Goal: Information Seeking & Learning: Understand process/instructions

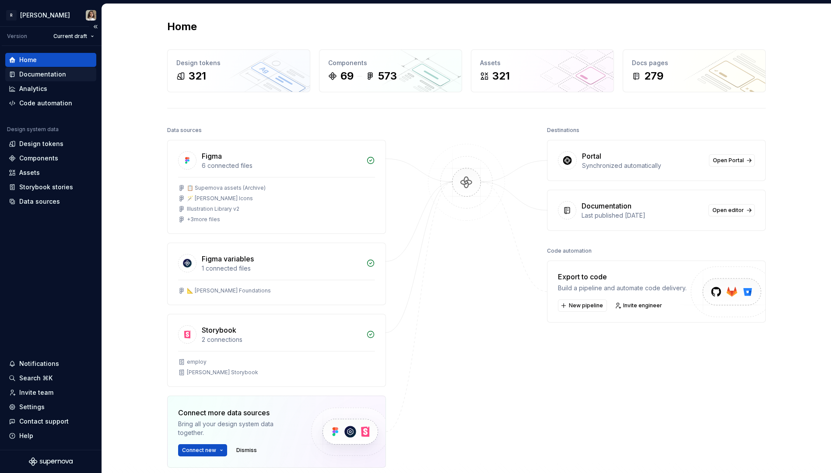
click at [49, 78] on div "Documentation" at bounding box center [42, 74] width 47 height 9
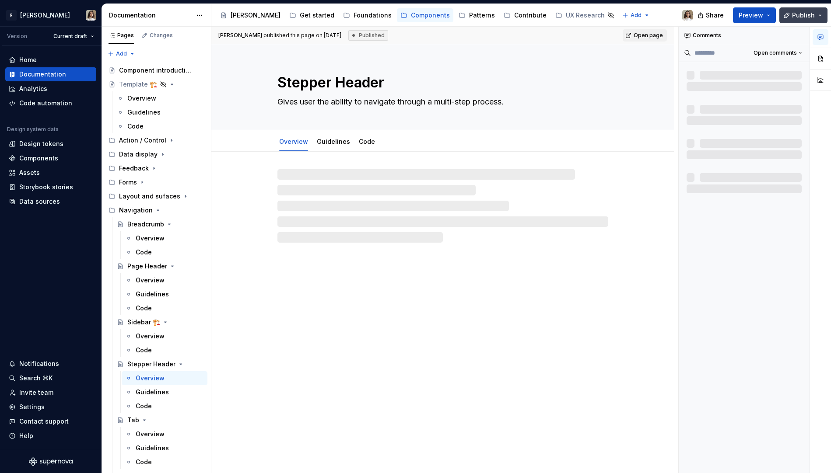
click at [799, 19] on span "Publish" at bounding box center [803, 15] width 23 height 9
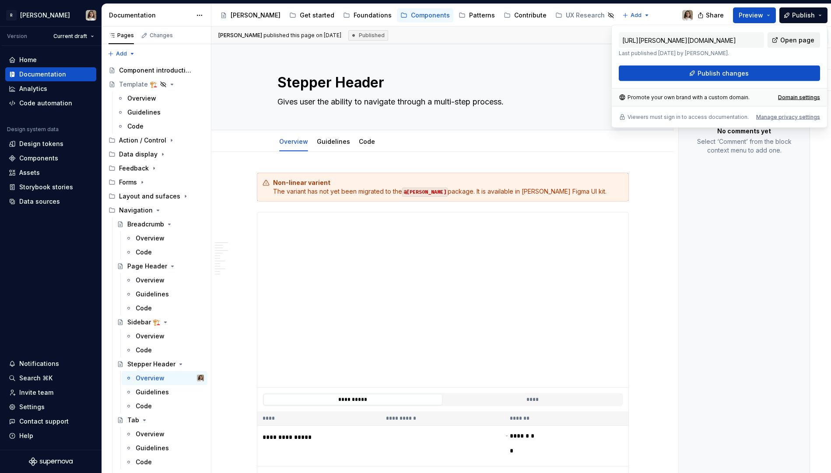
click at [782, 42] on link "Open page" at bounding box center [793, 40] width 53 height 16
type textarea "*"
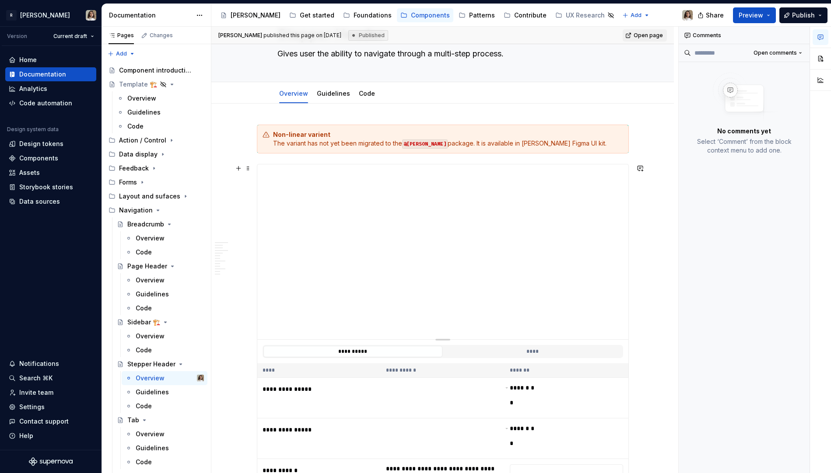
scroll to position [58, 0]
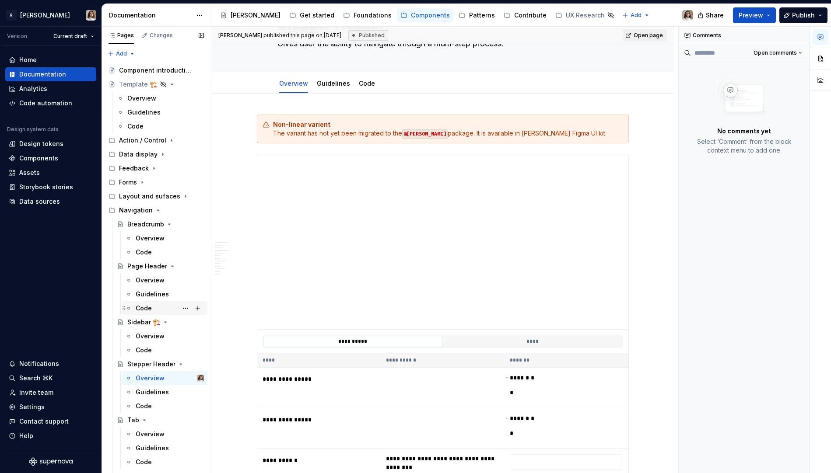
click at [144, 305] on div "Code" at bounding box center [144, 308] width 16 height 9
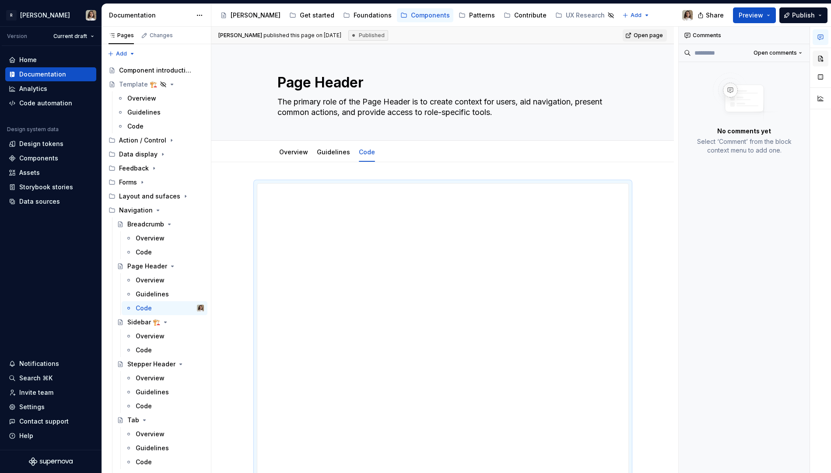
click at [819, 60] on button "button" at bounding box center [820, 59] width 16 height 16
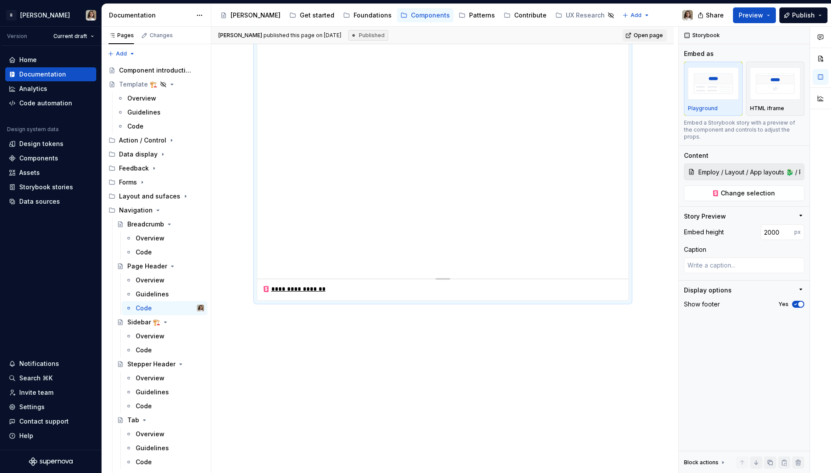
scroll to position [769, 0]
click at [772, 225] on input "2000" at bounding box center [777, 232] width 34 height 16
type textarea "*"
type input "5000"
type textarea "*"
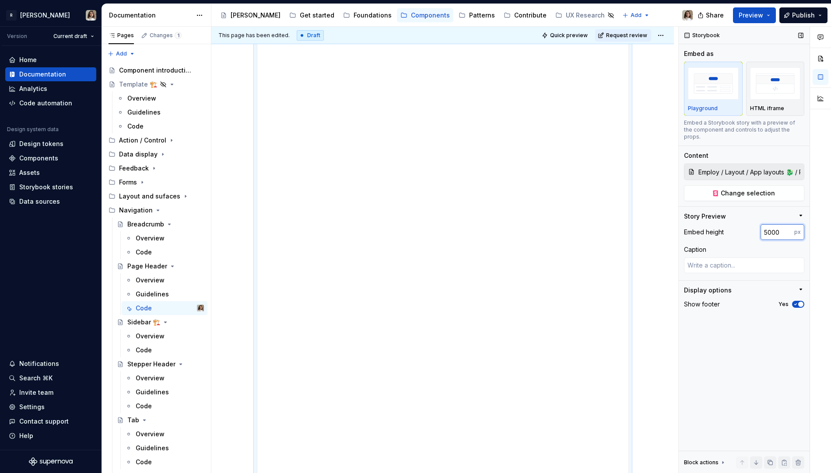
click at [774, 226] on input "5000" at bounding box center [777, 232] width 34 height 16
type input "10000"
type textarea "*"
click at [774, 226] on input "10000" at bounding box center [777, 232] width 34 height 16
click at [767, 224] on input "10000" at bounding box center [777, 232] width 34 height 16
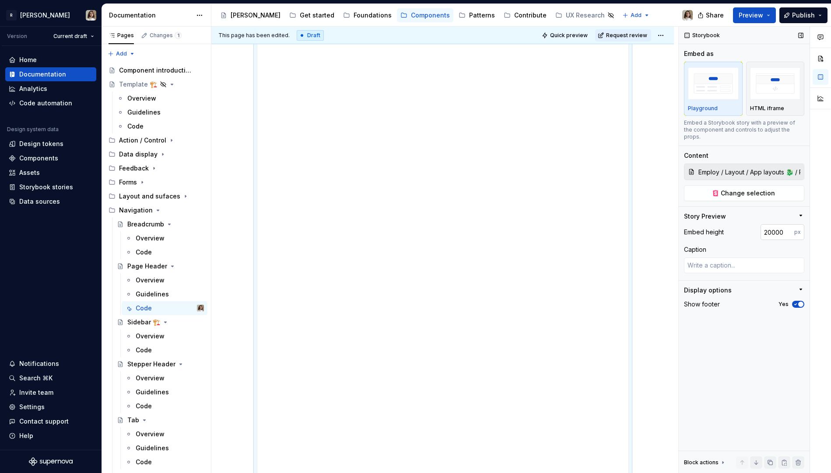
type input "10000"
type textarea "*"
click at [767, 224] on input "10000" at bounding box center [777, 232] width 34 height 16
click at [770, 224] on input "10000" at bounding box center [777, 232] width 34 height 16
type input "5000"
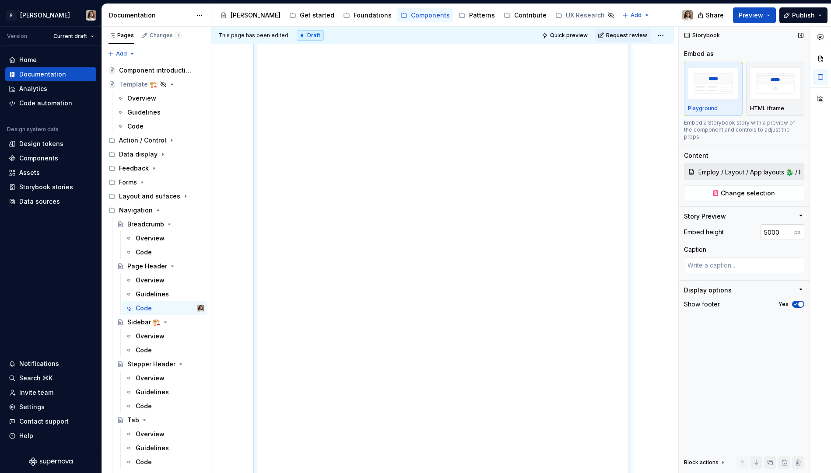
type textarea "*"
click at [768, 225] on input "5000" at bounding box center [777, 232] width 34 height 16
type input "2000"
type textarea "*"
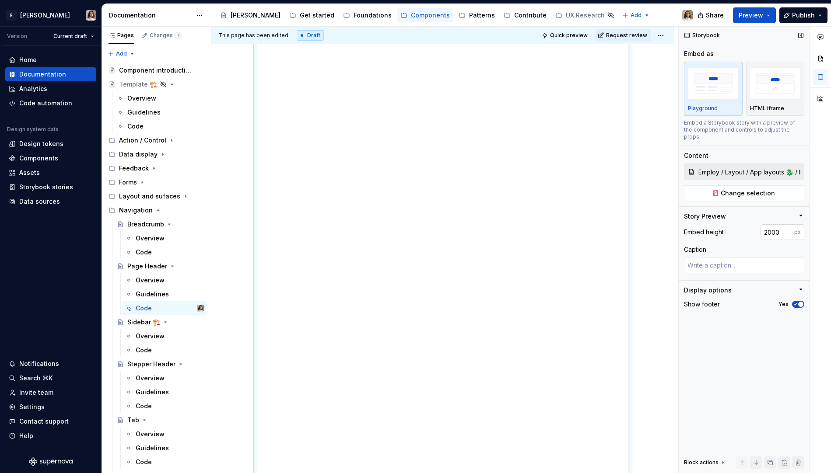
scroll to position [780, 0]
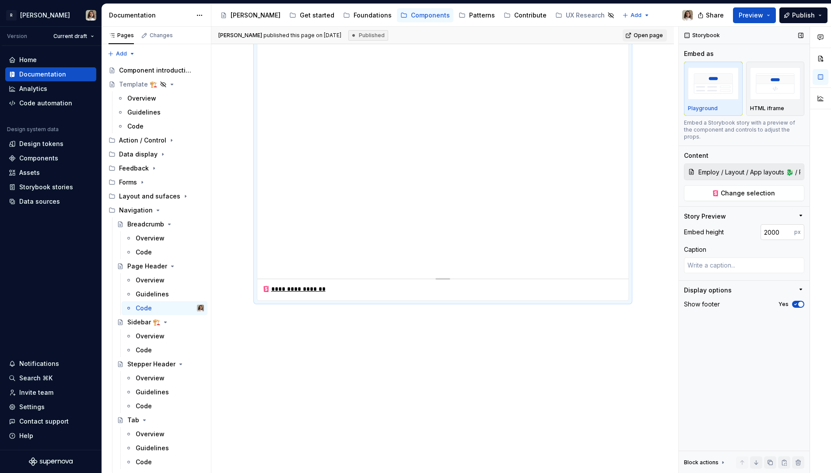
click at [768, 228] on input "2000" at bounding box center [777, 232] width 34 height 16
type input "3000"
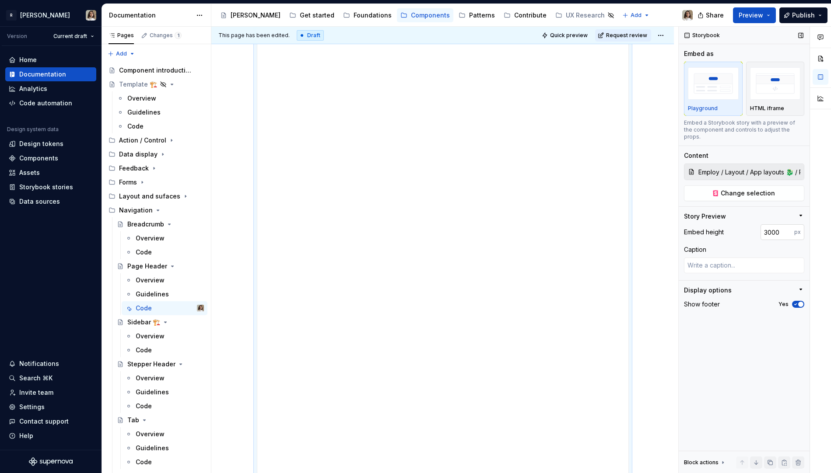
scroll to position [1088, 0]
type textarea "*"
drag, startPoint x: 770, startPoint y: 224, endPoint x: 752, endPoint y: 224, distance: 18.4
click at [753, 224] on div "Embed height 3000 px" at bounding box center [744, 232] width 120 height 16
type input "2500"
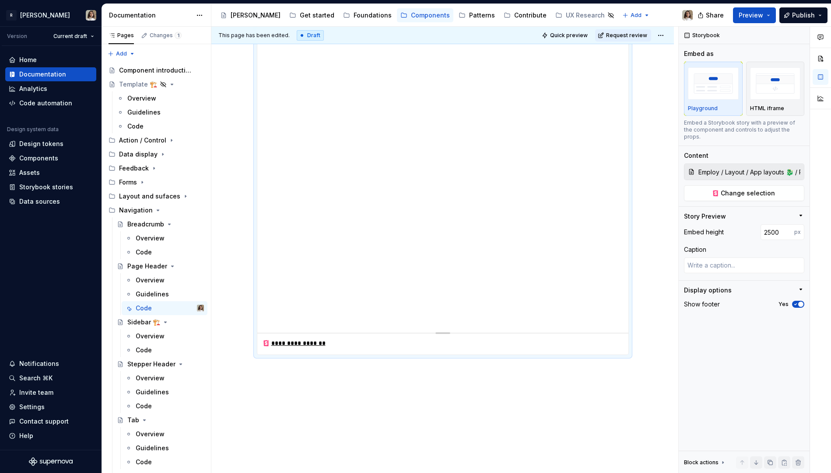
scroll to position [944, 0]
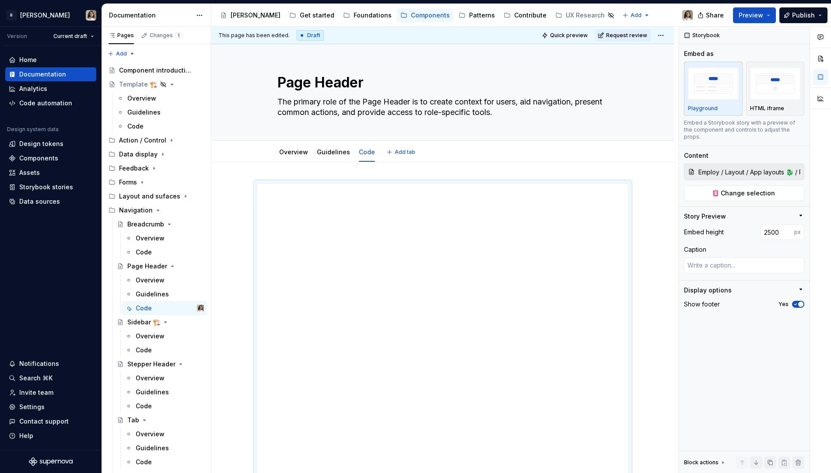
type textarea "*"
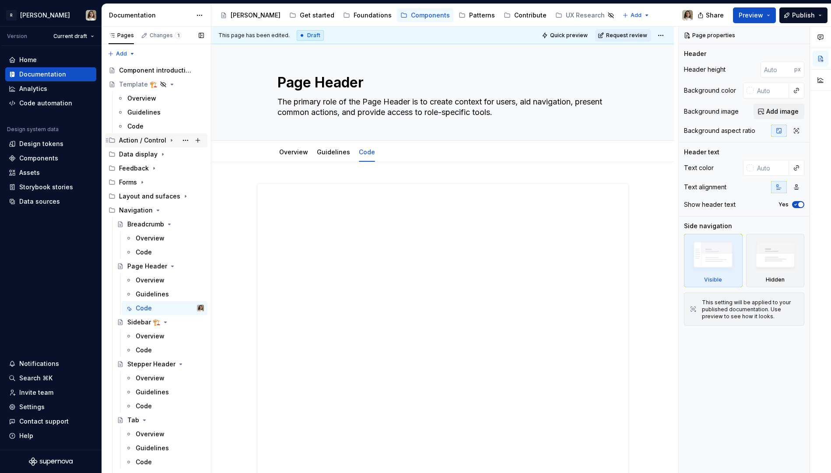
click at [130, 138] on div "Action / Control" at bounding box center [142, 140] width 47 height 9
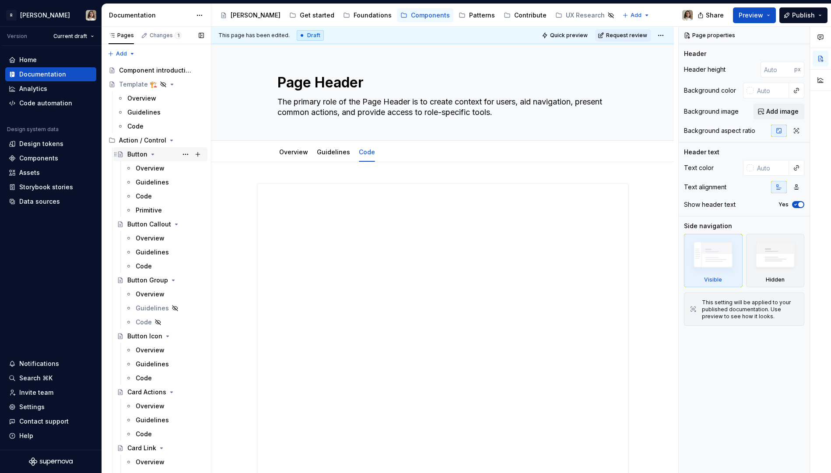
click at [130, 151] on div "Button" at bounding box center [137, 154] width 20 height 9
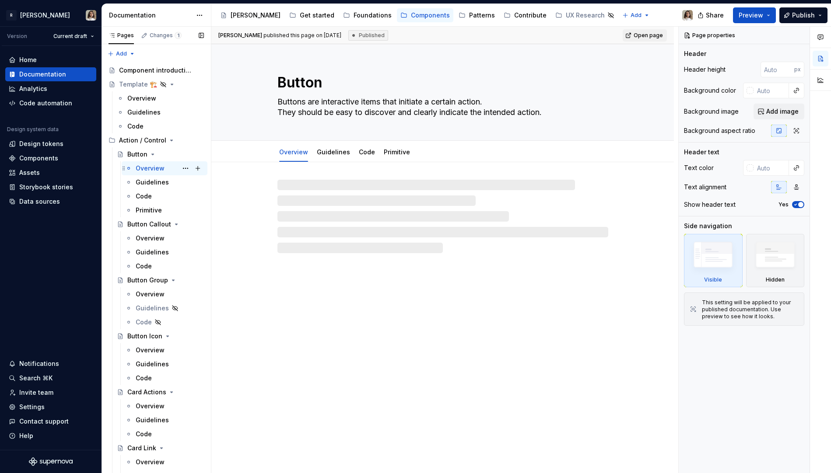
click at [149, 166] on div "Overview" at bounding box center [150, 168] width 29 height 9
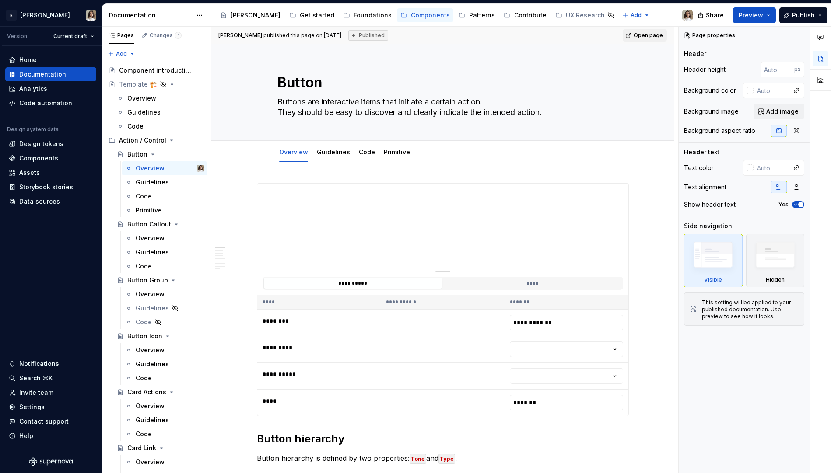
type textarea "*"
